Goal: Task Accomplishment & Management: Manage account settings

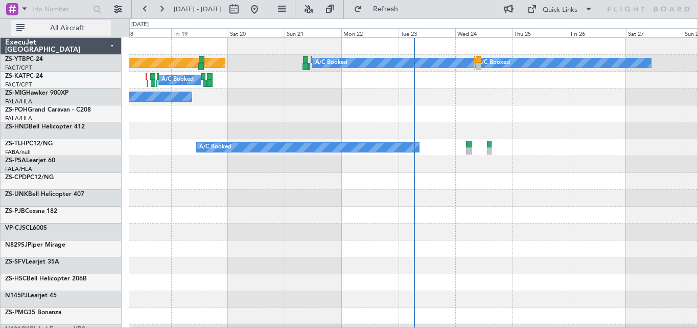
click at [98, 33] on button "All Aircraft" at bounding box center [61, 28] width 100 height 16
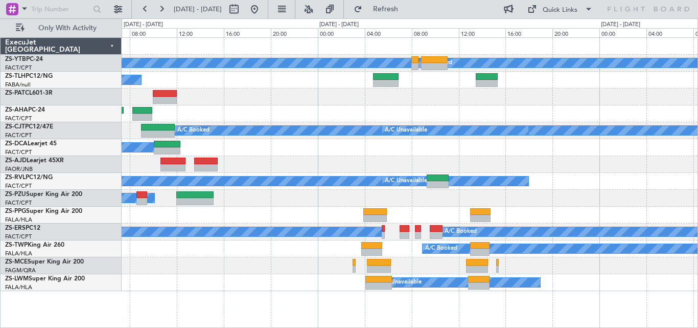
click at [349, 155] on div "A/C Booked A/C Booked A/C Booked A/C Booked A/C Booked A/C Booked A/C Booked A/…" at bounding box center [410, 164] width 576 height 253
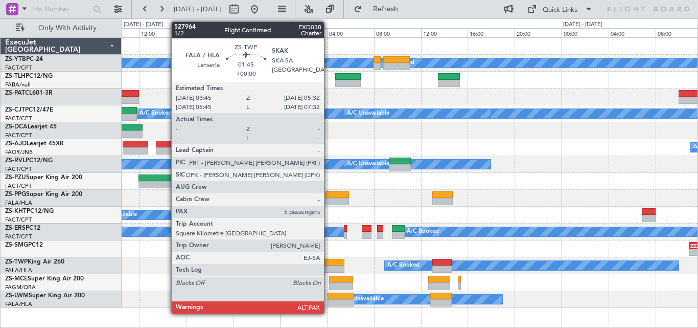
click at [329, 260] on div at bounding box center [333, 262] width 21 height 7
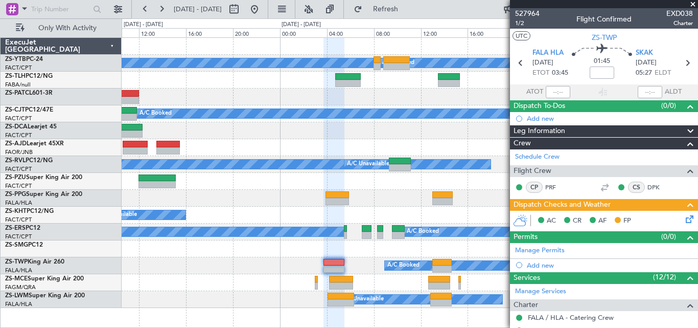
click at [693, 3] on span at bounding box center [693, 4] width 10 height 9
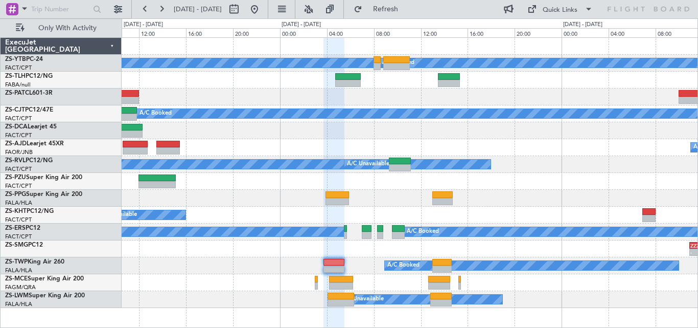
type input "0"
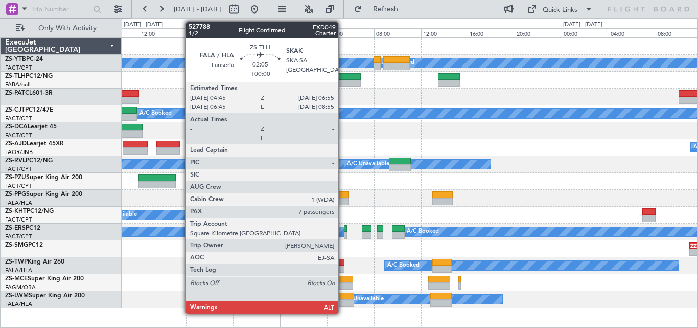
click at [343, 74] on div at bounding box center [348, 76] width 26 height 7
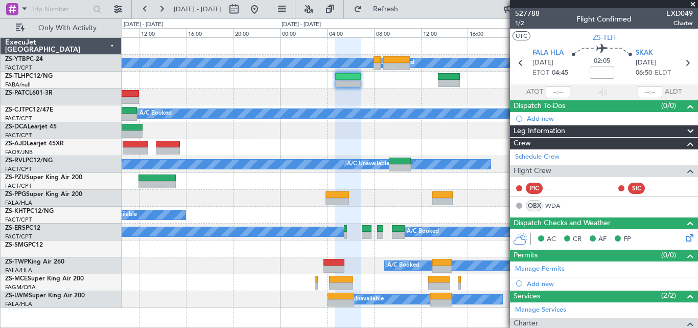
click at [692, 2] on span at bounding box center [693, 4] width 10 height 9
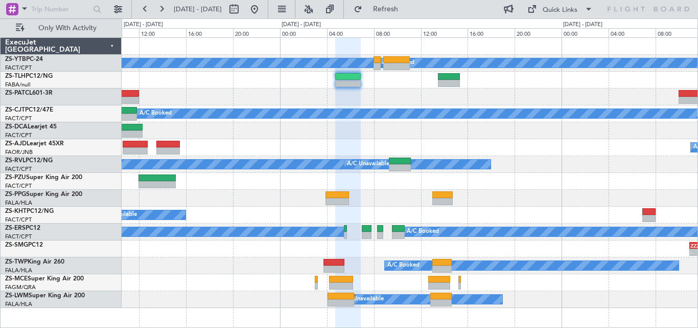
type input "0"
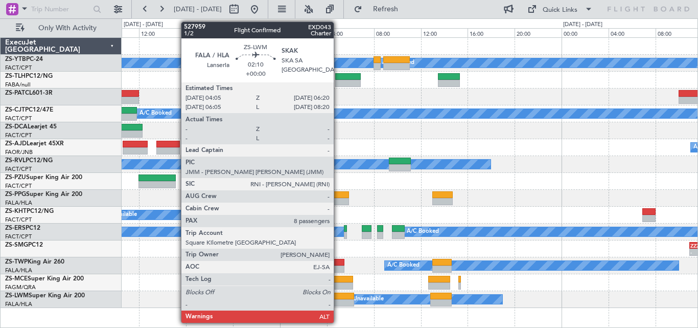
click at [338, 299] on div at bounding box center [341, 302] width 27 height 7
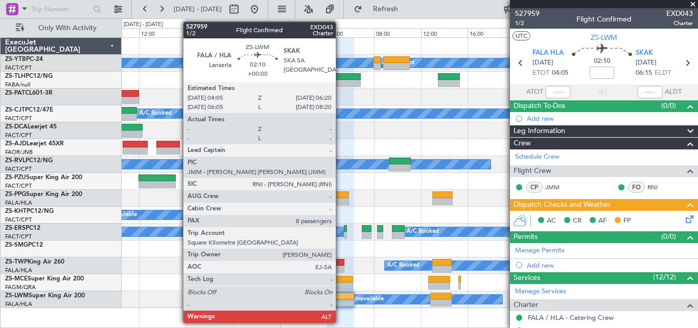
click at [340, 299] on div at bounding box center [341, 302] width 27 height 7
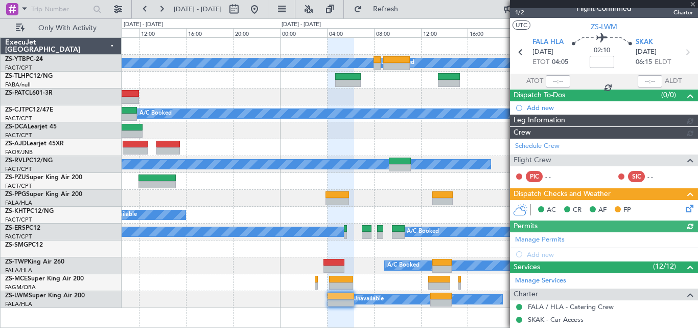
scroll to position [337, 0]
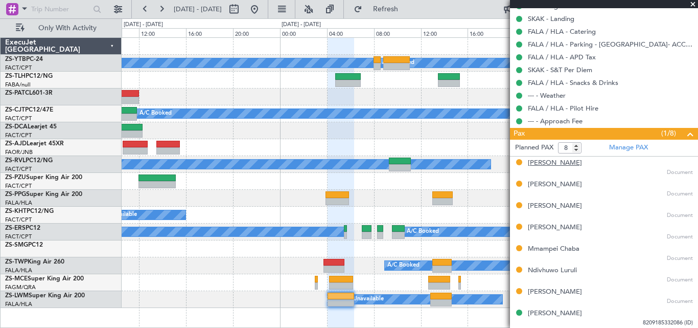
click at [550, 160] on div "[PERSON_NAME]" at bounding box center [555, 163] width 54 height 10
click at [543, 185] on div "[PERSON_NAME]" at bounding box center [555, 184] width 54 height 10
click at [554, 206] on div "[PERSON_NAME]" at bounding box center [555, 206] width 54 height 10
click at [560, 227] on div "[PERSON_NAME]" at bounding box center [555, 227] width 54 height 10
click at [531, 251] on div "Mmampei Chaba" at bounding box center [554, 249] width 52 height 10
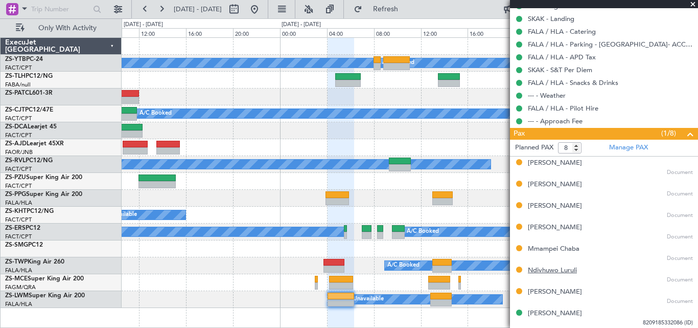
click at [529, 268] on div "Ndivhuwo Luruli" at bounding box center [552, 270] width 49 height 10
click at [565, 294] on div "[PERSON_NAME]" at bounding box center [555, 292] width 54 height 10
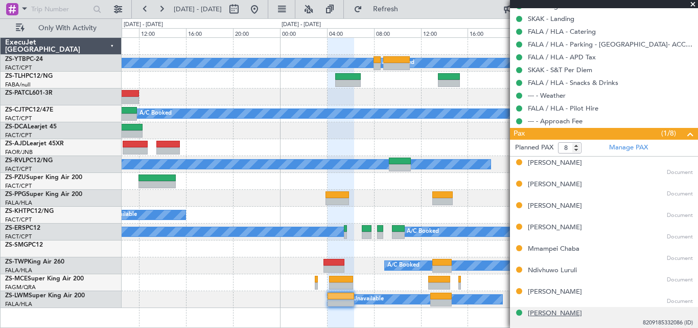
click at [581, 311] on div "[PERSON_NAME]" at bounding box center [555, 313] width 54 height 10
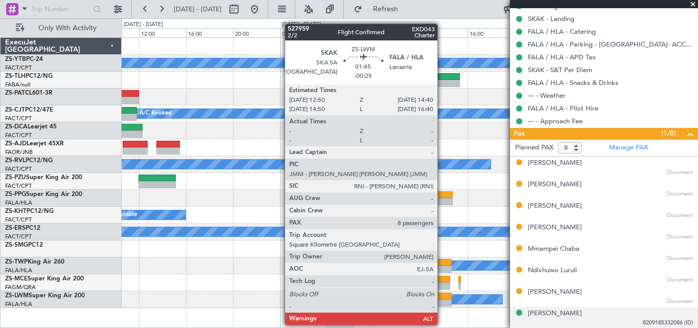
click at [442, 305] on div at bounding box center [441, 302] width 22 height 7
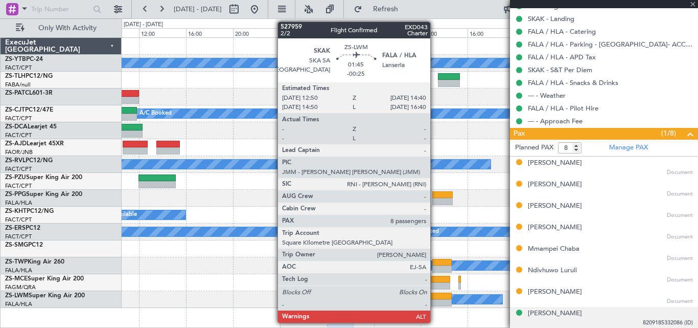
type input "-00:25"
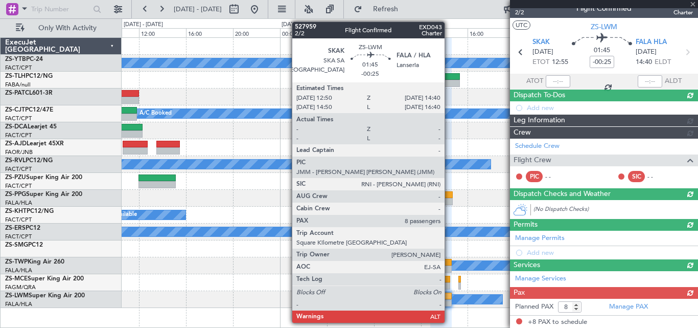
scroll to position [300, 0]
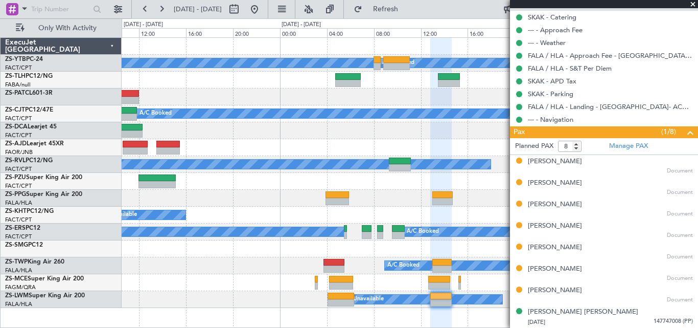
click at [694, 4] on span at bounding box center [693, 4] width 10 height 9
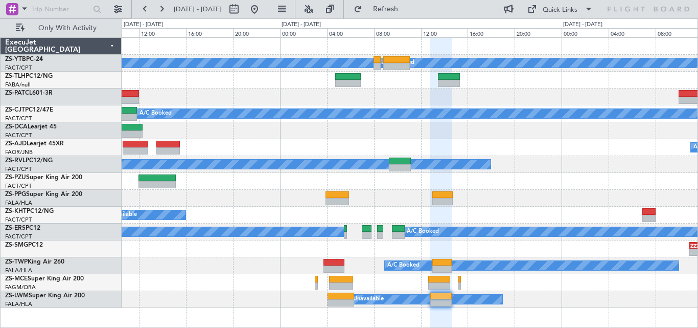
type input "0"
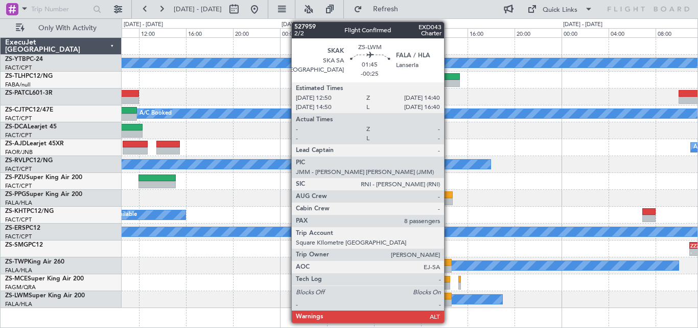
click at [449, 297] on div at bounding box center [441, 295] width 22 height 7
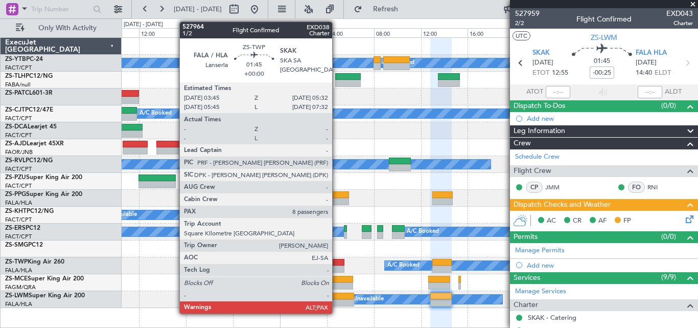
click at [337, 263] on div at bounding box center [333, 262] width 21 height 7
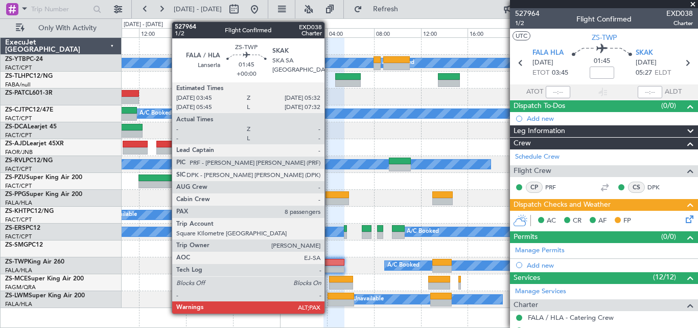
click at [329, 264] on div at bounding box center [333, 262] width 21 height 7
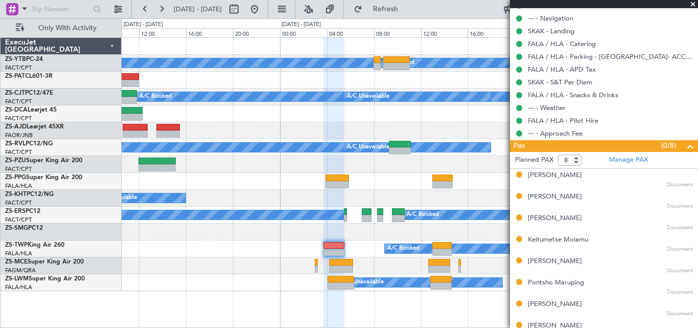
scroll to position [337, 0]
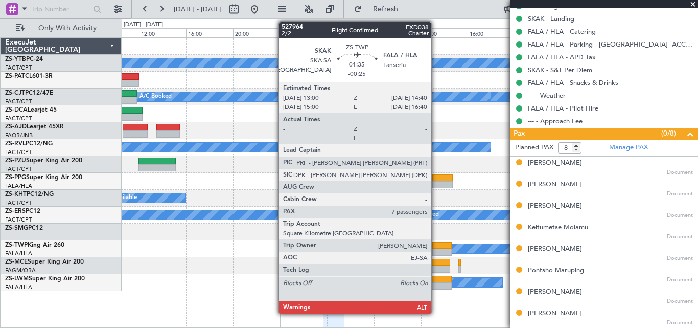
click at [436, 247] on div at bounding box center [442, 245] width 20 height 7
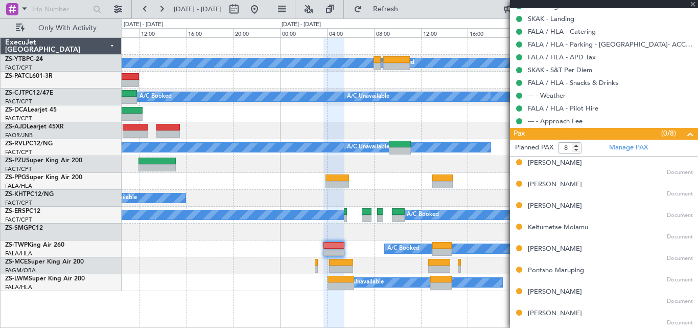
type input "-00:25"
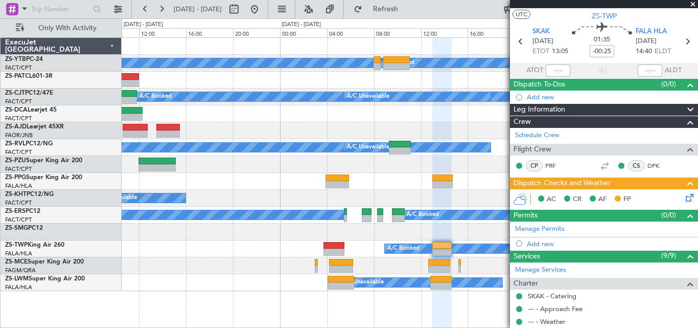
scroll to position [0, 0]
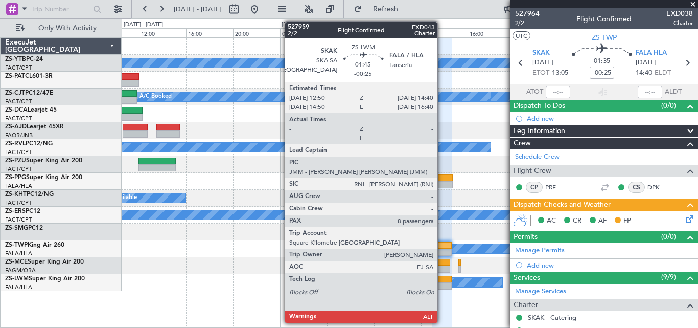
click at [442, 276] on div at bounding box center [441, 278] width 22 height 7
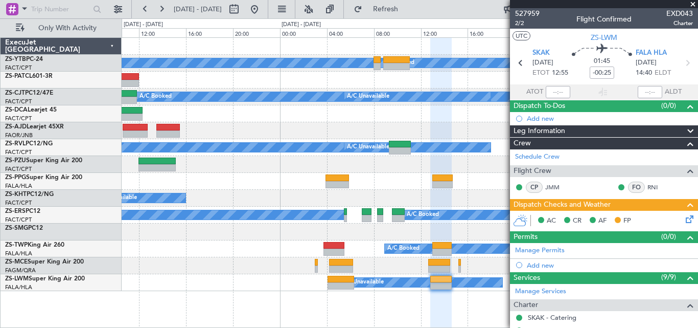
scroll to position [300, 0]
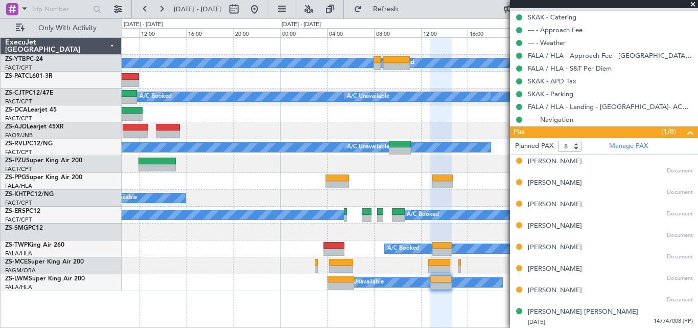
click at [558, 163] on div "[PERSON_NAME]" at bounding box center [555, 161] width 54 height 10
click at [529, 185] on div "[PERSON_NAME]" at bounding box center [555, 183] width 54 height 10
click at [555, 206] on div "[PERSON_NAME]" at bounding box center [555, 204] width 54 height 10
click at [553, 228] on div "[PERSON_NAME]" at bounding box center [555, 226] width 54 height 10
click at [552, 243] on div "[PERSON_NAME]" at bounding box center [555, 247] width 54 height 10
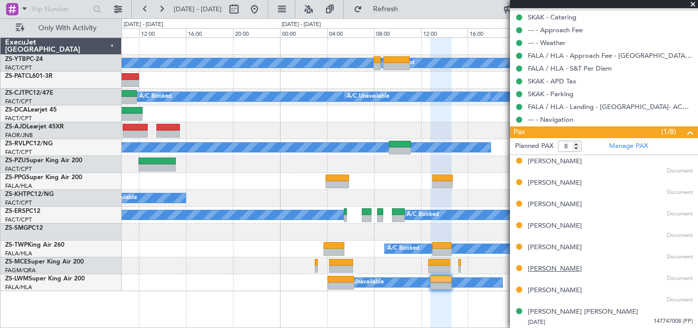
click at [558, 268] on div "[PERSON_NAME]" at bounding box center [555, 269] width 54 height 10
click at [551, 293] on div "[PERSON_NAME]" at bounding box center [555, 290] width 54 height 10
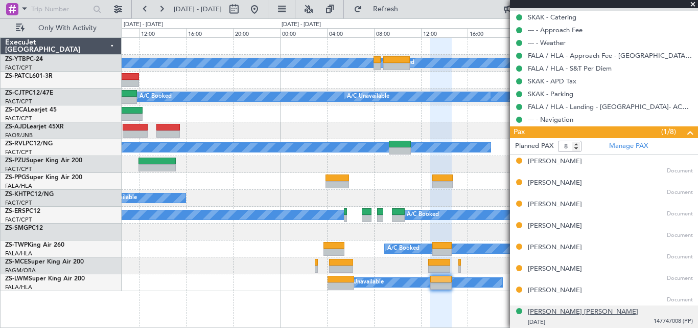
click at [547, 313] on div "[PERSON_NAME] [PERSON_NAME]" at bounding box center [583, 312] width 110 height 10
click at [692, 4] on span at bounding box center [693, 4] width 10 height 9
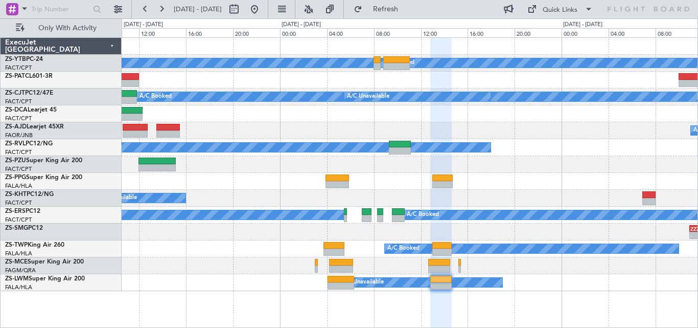
type input "0"
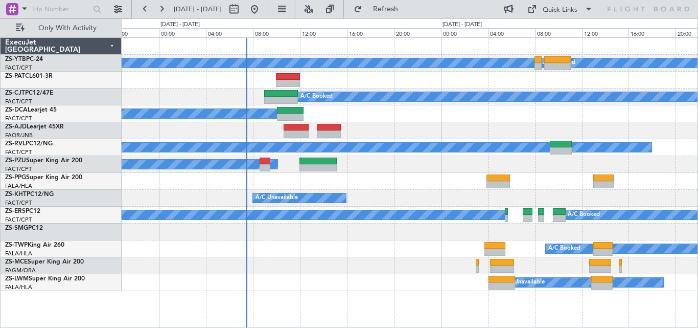
click at [399, 134] on div "A/C Booked A/C Booked A/C Booked A/C Booked A/C Booked A/C Booked A/C Booked A/…" at bounding box center [410, 164] width 576 height 253
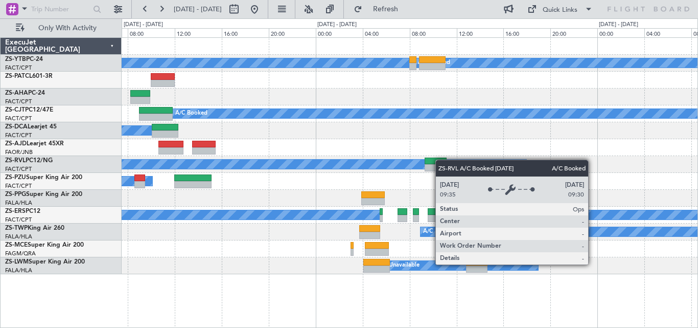
click at [357, 165] on div "A/C Booked A/C Booked A/C Booked A/C Booked A/C Booked A/C Booked A/C Booked A/…" at bounding box center [410, 156] width 576 height 236
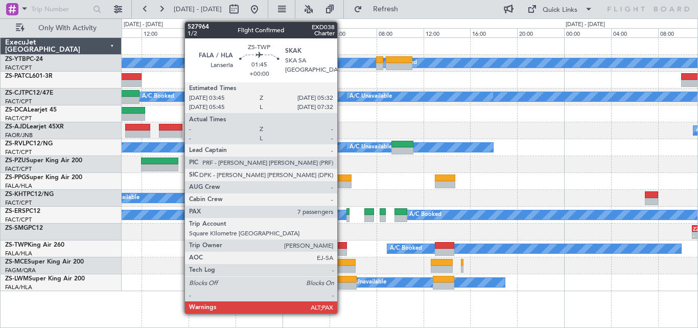
click at [342, 252] on div at bounding box center [336, 251] width 21 height 7
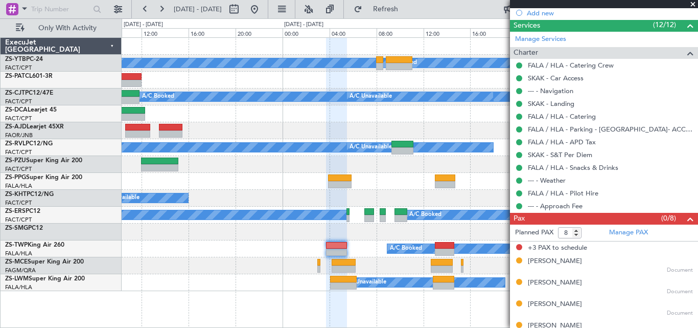
scroll to position [286, 0]
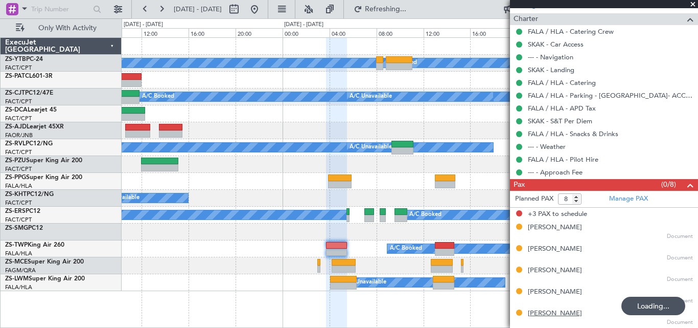
type input "5"
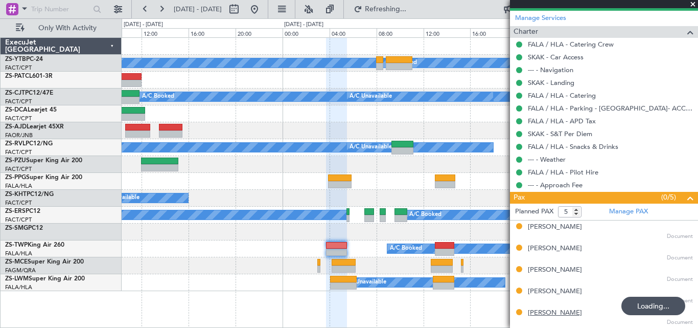
scroll to position [272, 0]
